Goal: Use online tool/utility: Utilize a website feature to perform a specific function

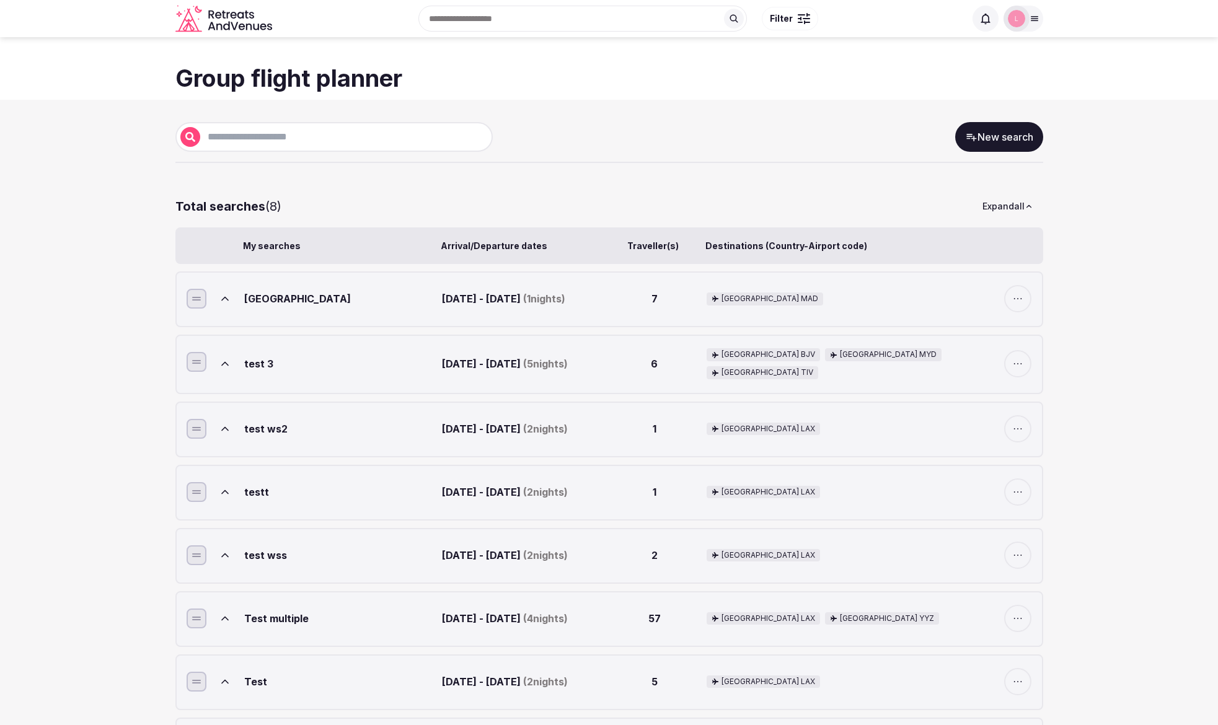
click at [1010, 141] on link "New search" at bounding box center [999, 137] width 88 height 30
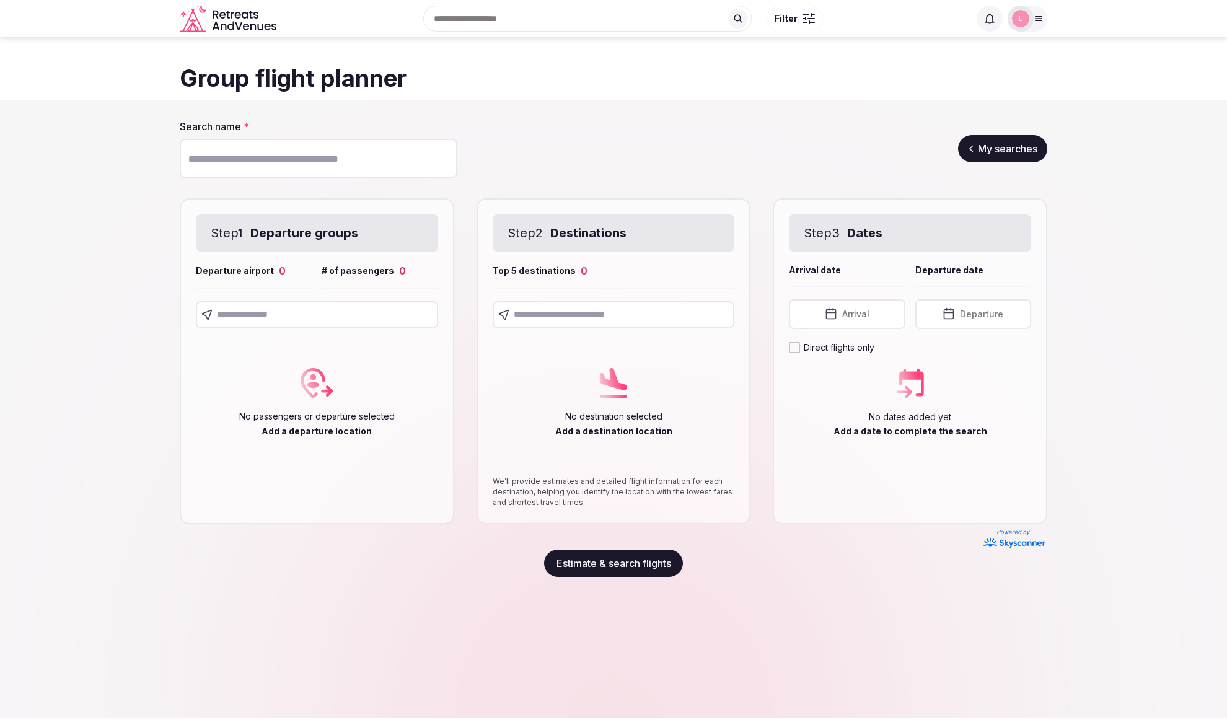
click at [247, 312] on input "text" at bounding box center [317, 314] width 242 height 27
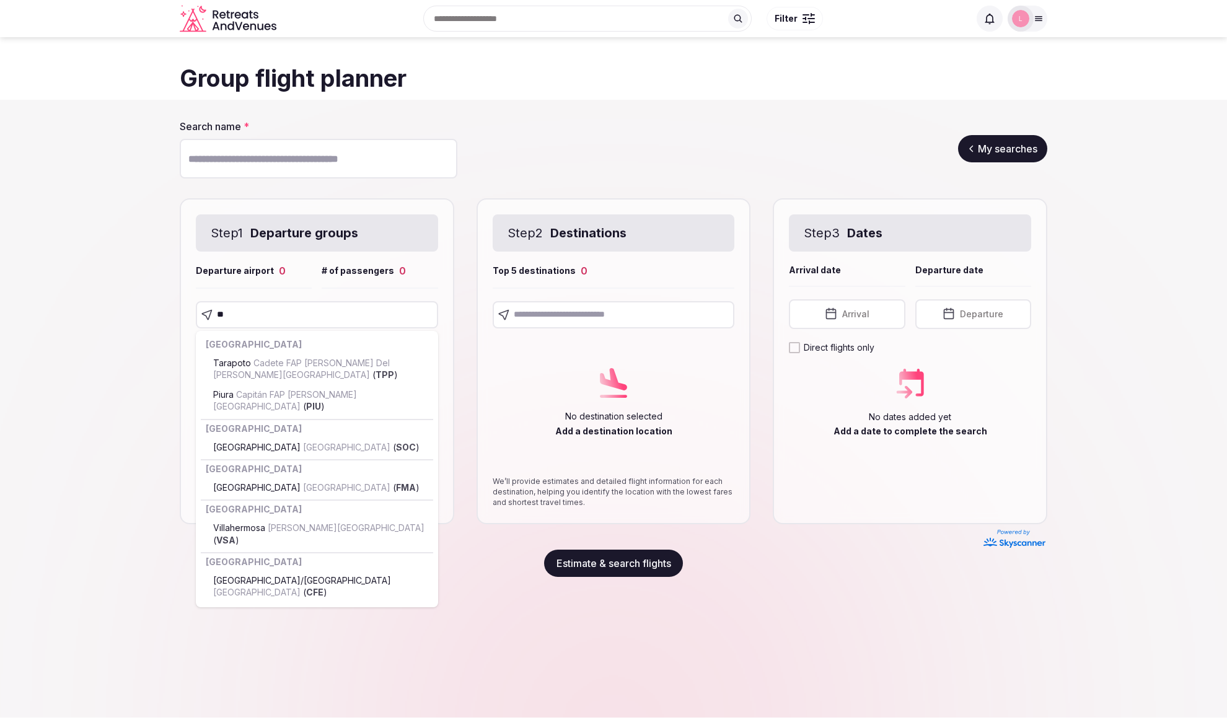
type input "*"
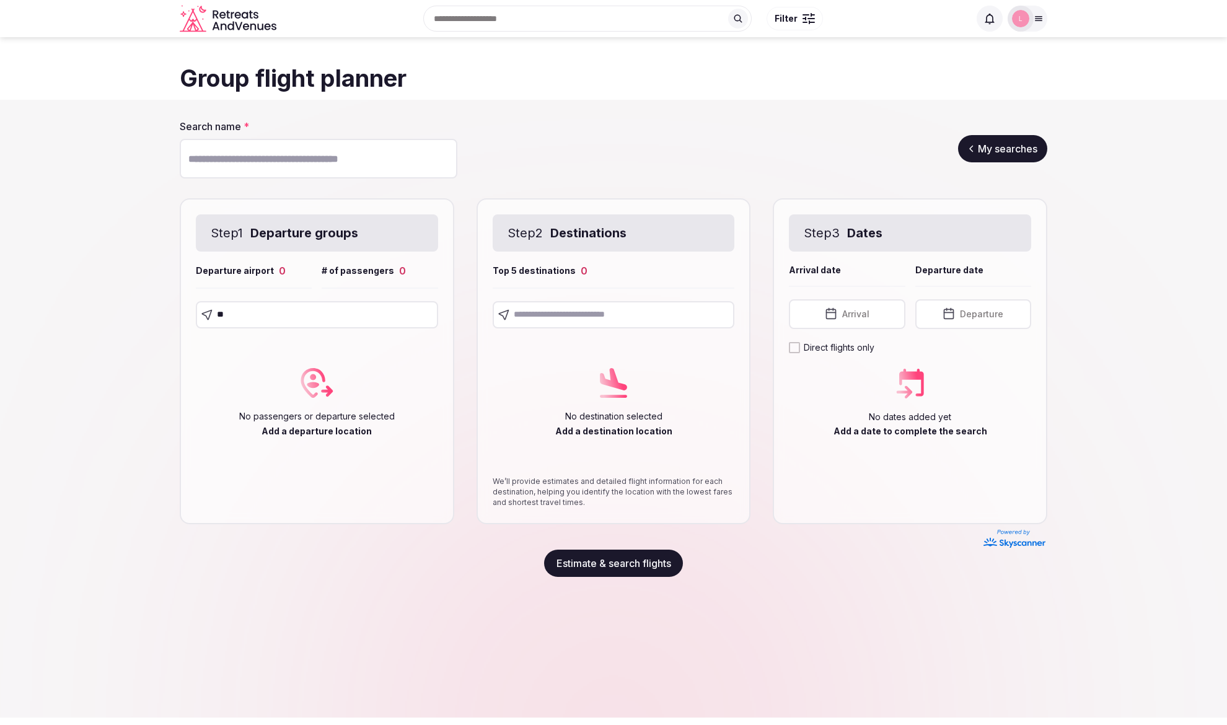
type input "*"
click at [261, 309] on input "text" at bounding box center [317, 314] width 242 height 27
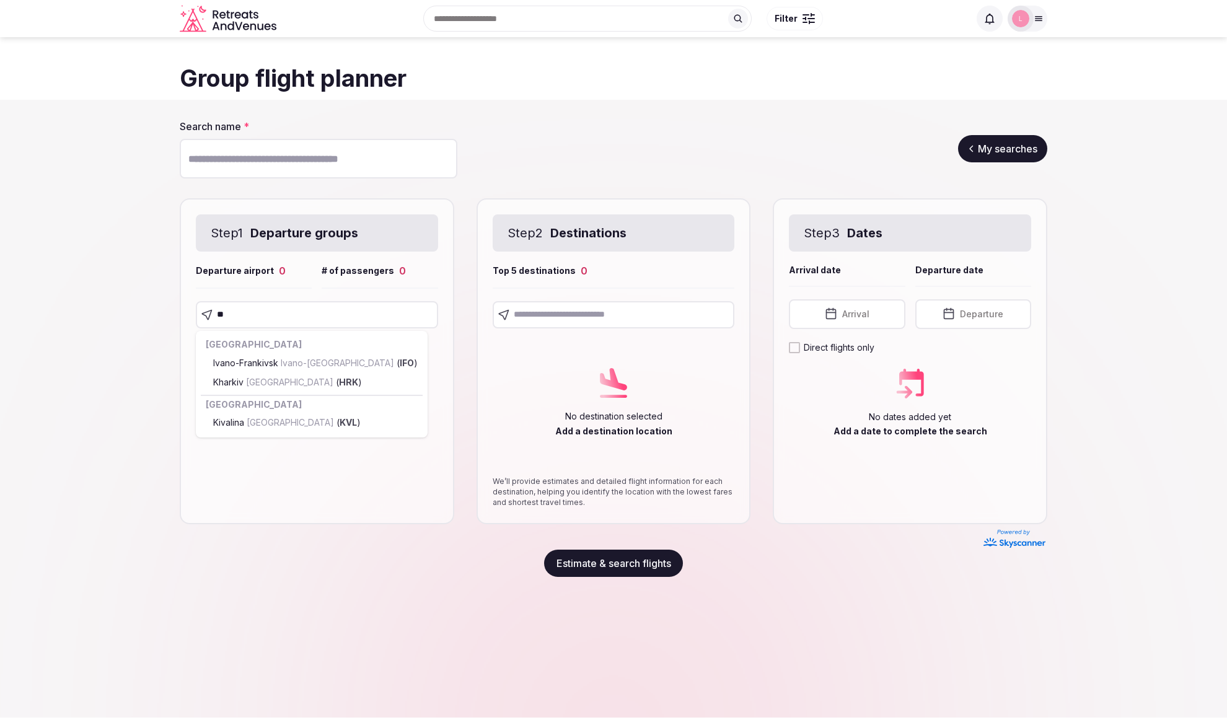
type input "*"
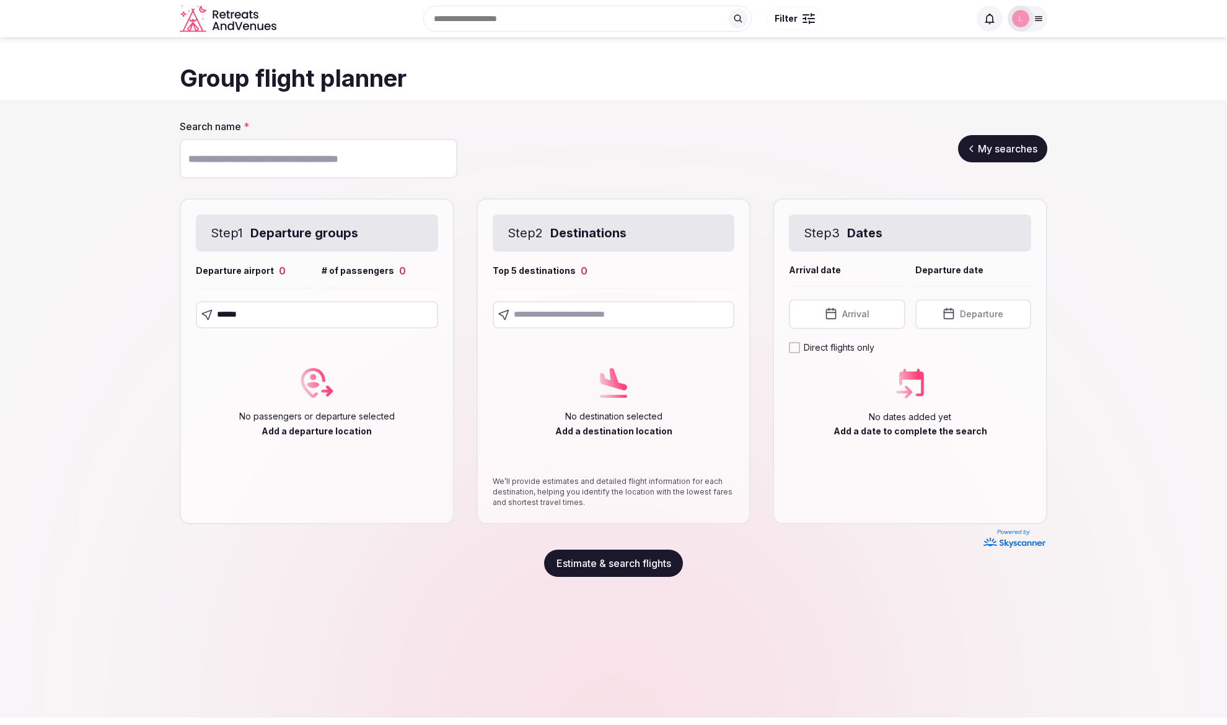
type input "******"
